Goal: Information Seeking & Learning: Understand process/instructions

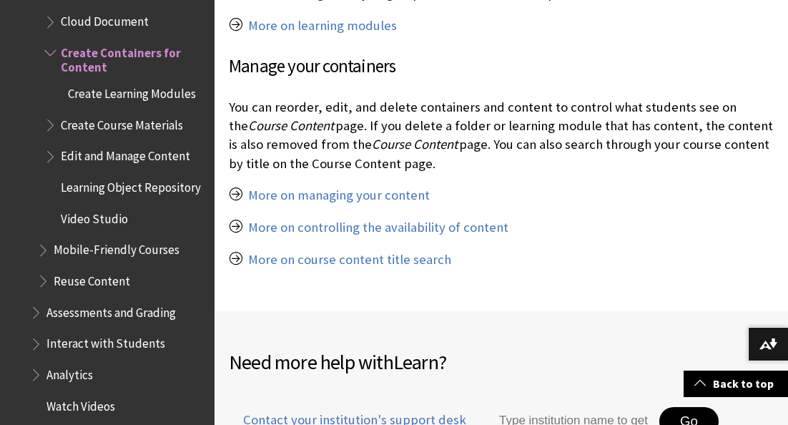
scroll to position [1397, 0]
click at [107, 144] on span "Edit and Manage Content" at bounding box center [125, 153] width 129 height 19
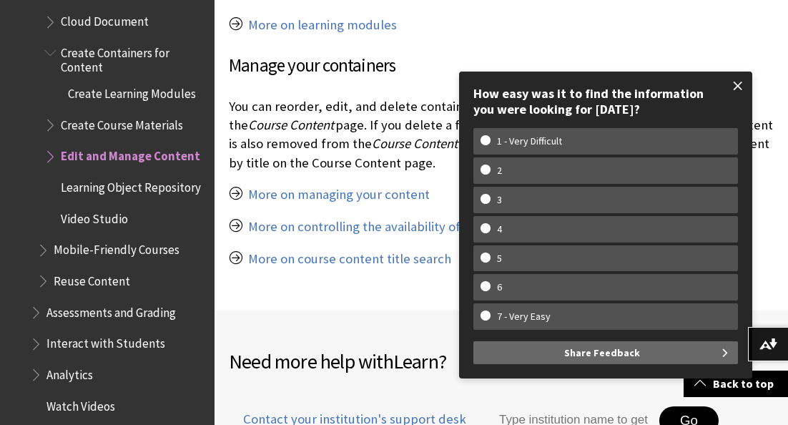
click at [742, 84] on span at bounding box center [738, 86] width 30 height 30
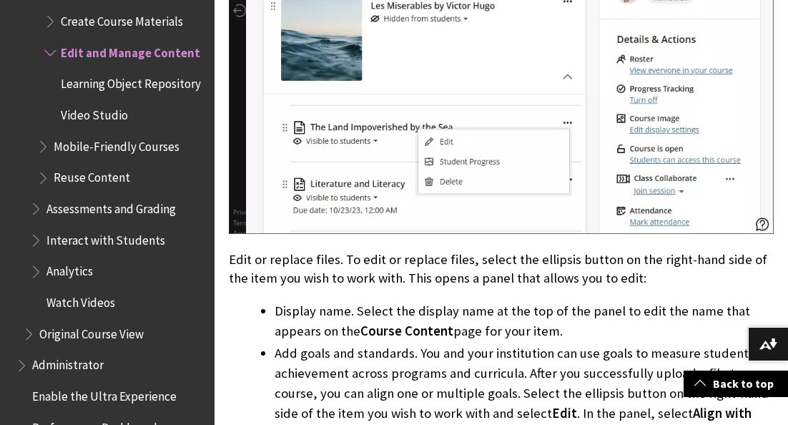
scroll to position [1684, 0]
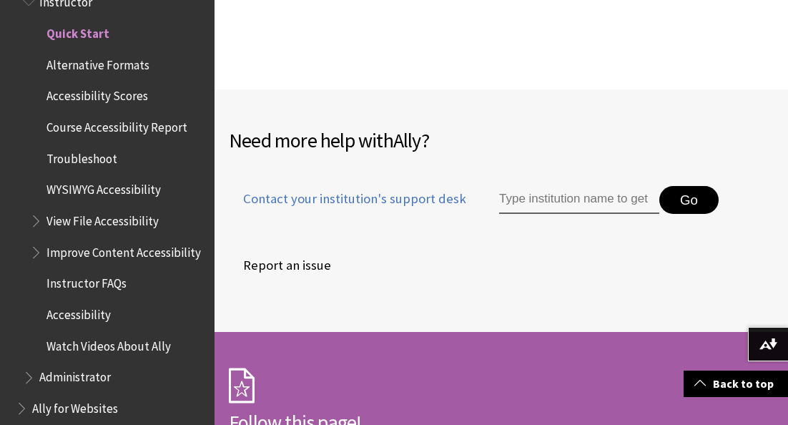
scroll to position [2976, 0]
